Goal: Navigation & Orientation: Find specific page/section

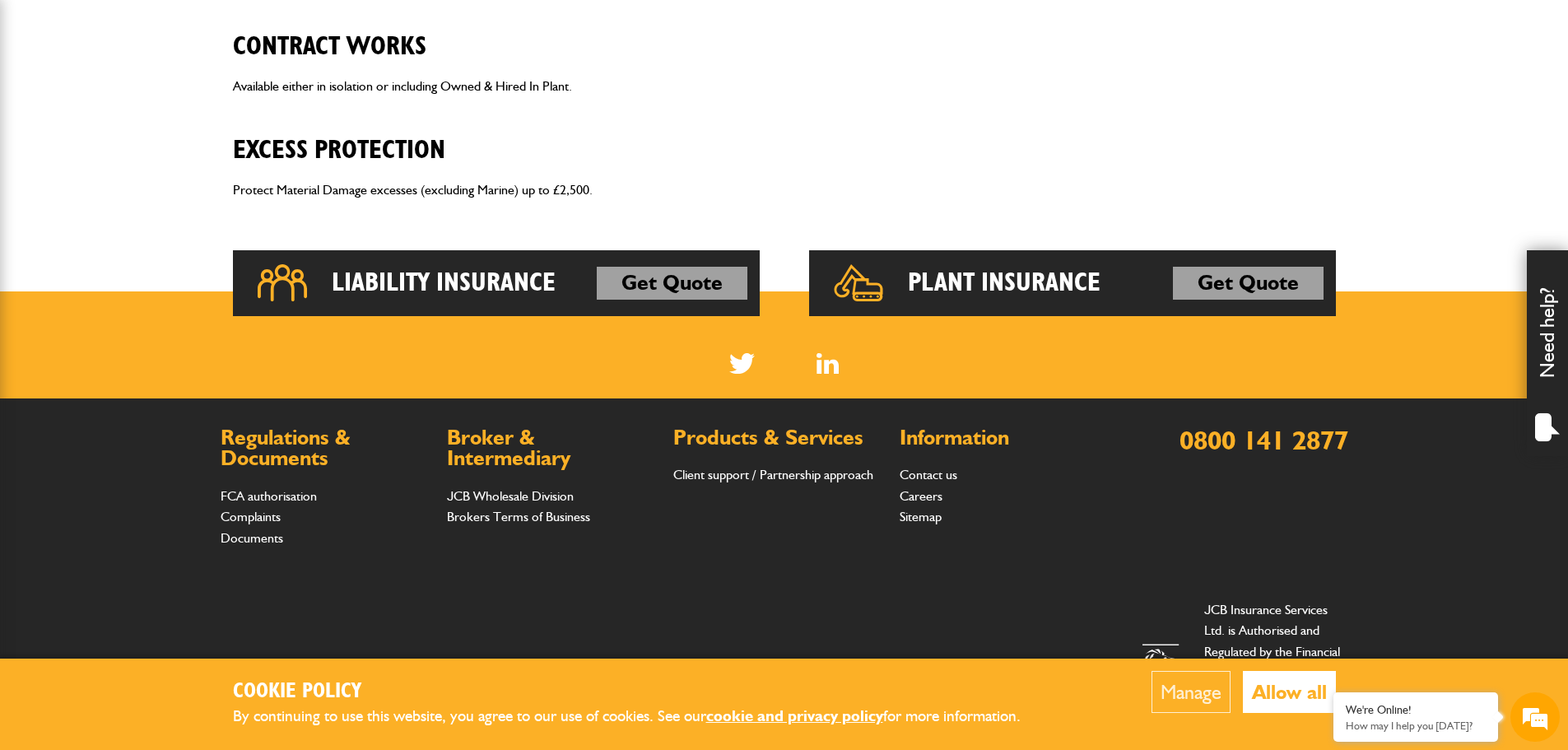
scroll to position [1261, 0]
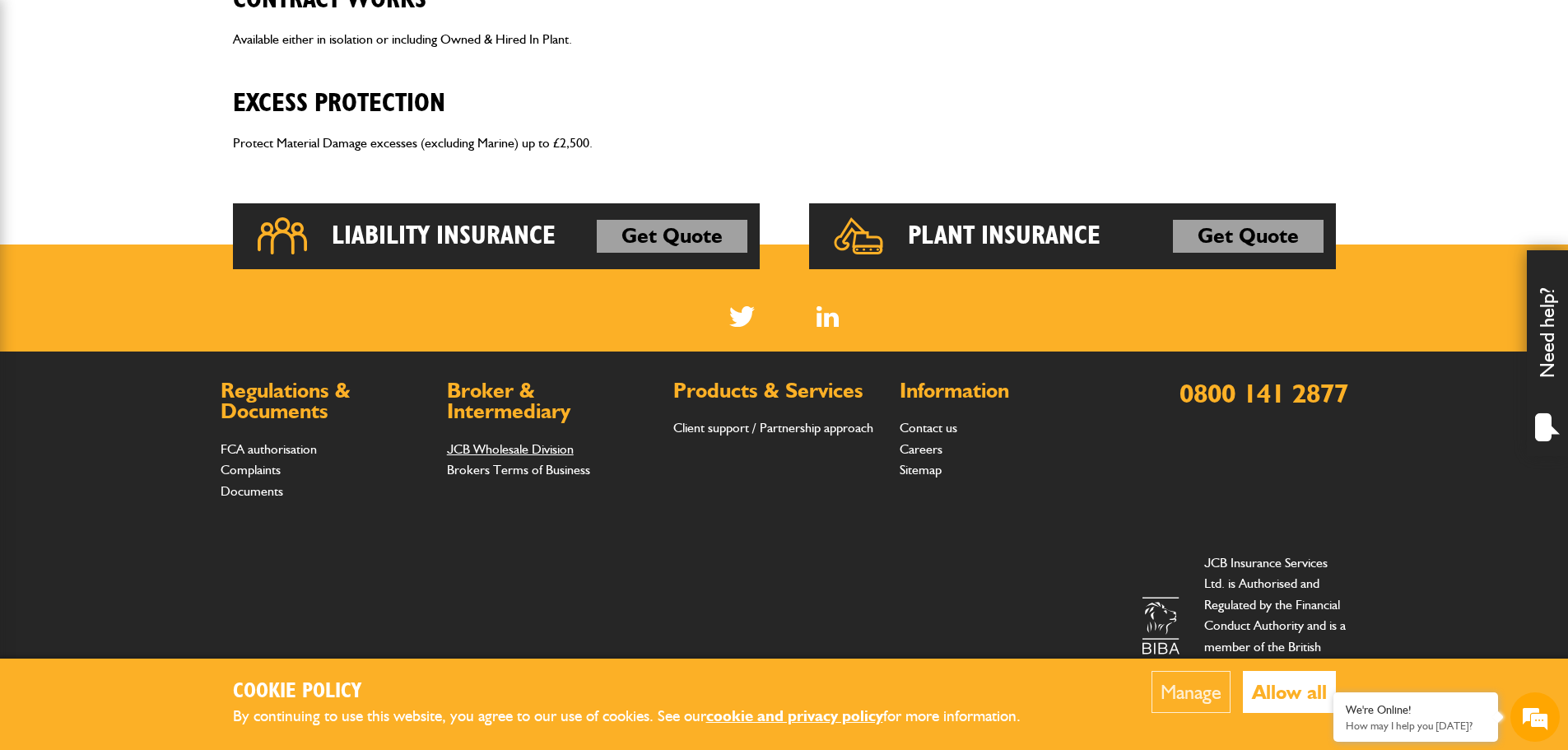
click at [498, 450] on link "JCB Wholesale Division" at bounding box center [510, 449] width 127 height 16
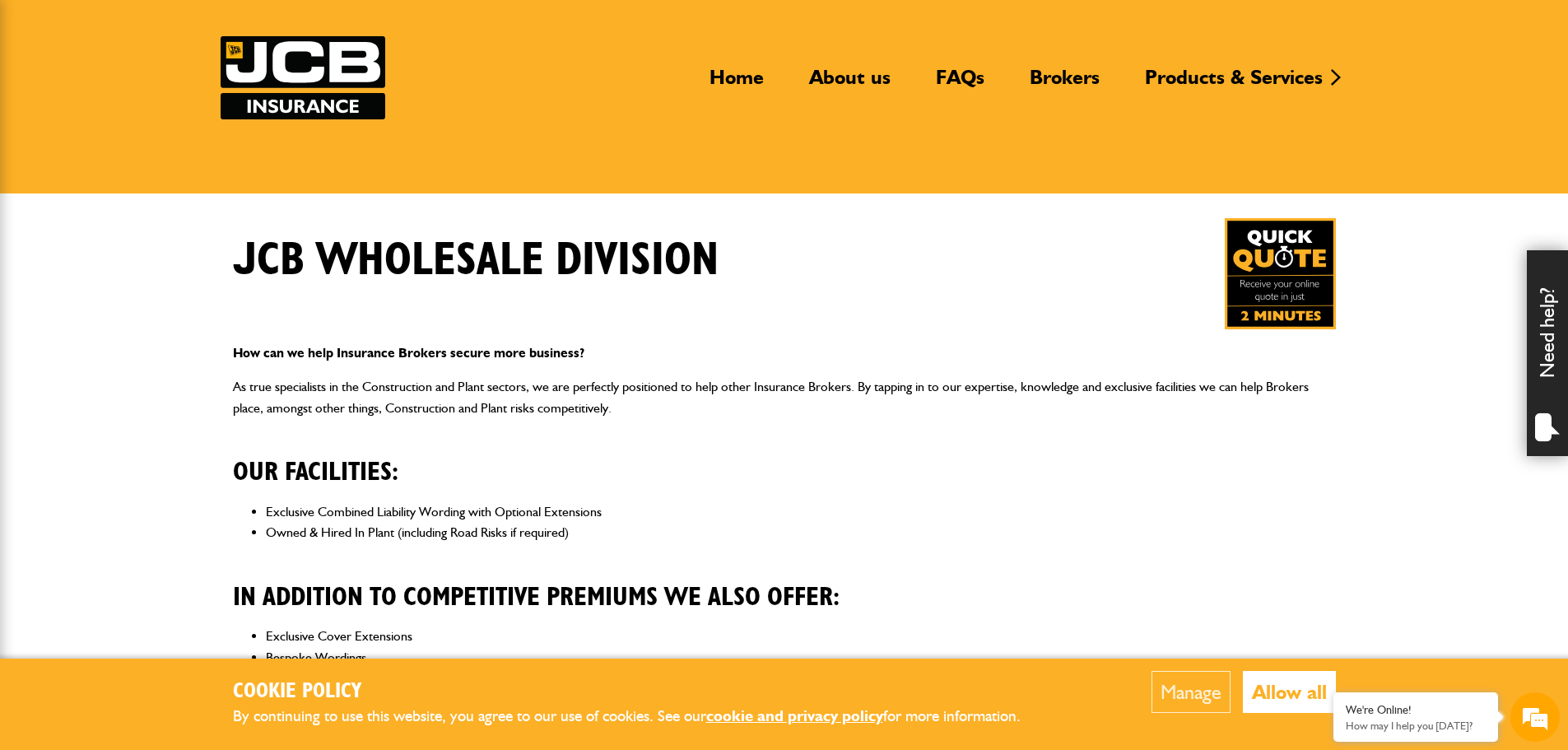
scroll to position [411, 0]
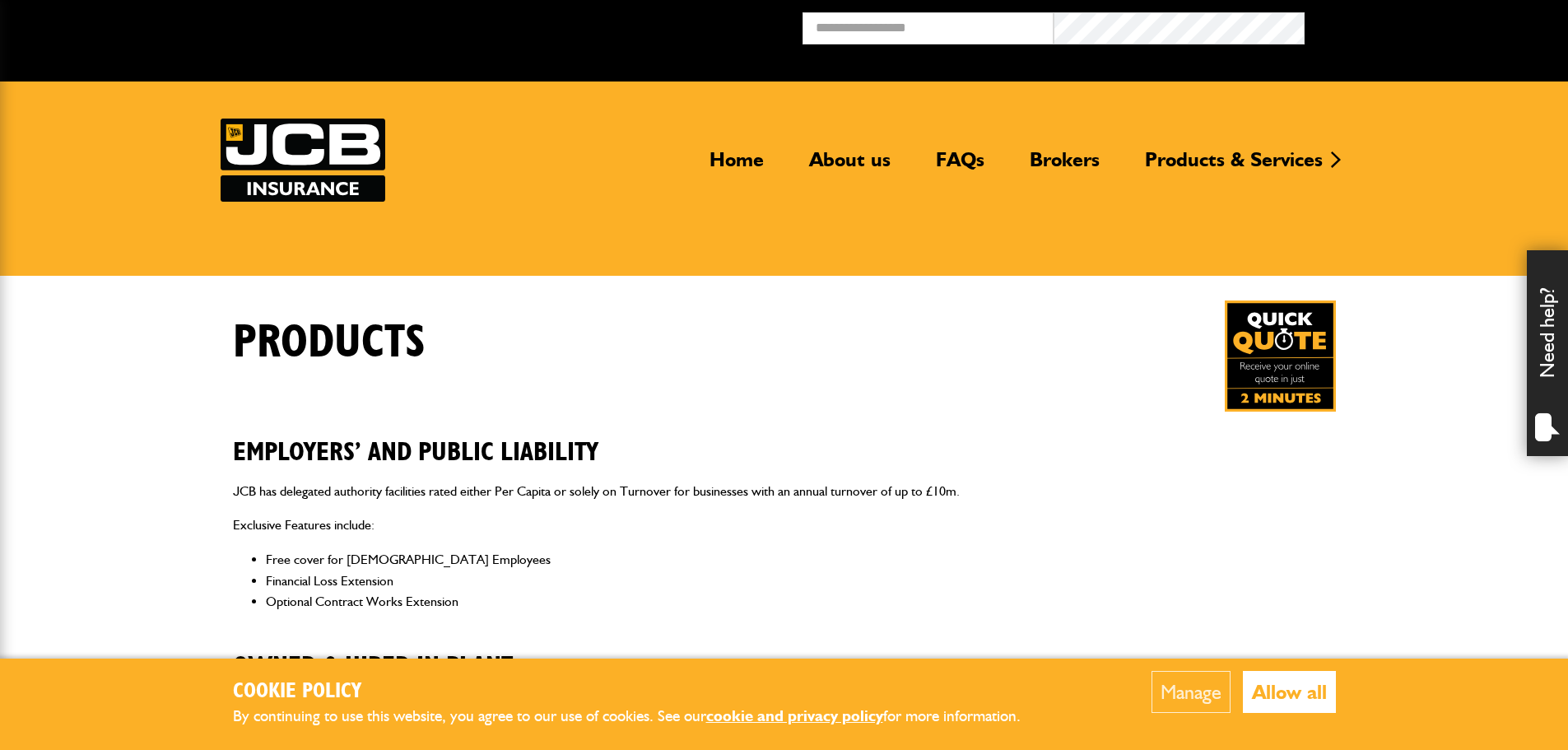
scroll to position [1234, 0]
